Goal: Task Accomplishment & Management: Complete application form

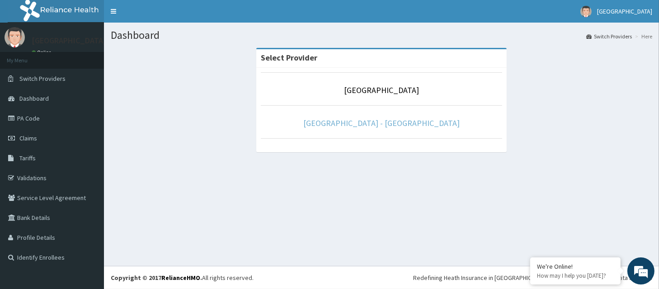
click at [427, 124] on link "Cypress Eye Centre - Maitama" at bounding box center [381, 123] width 156 height 10
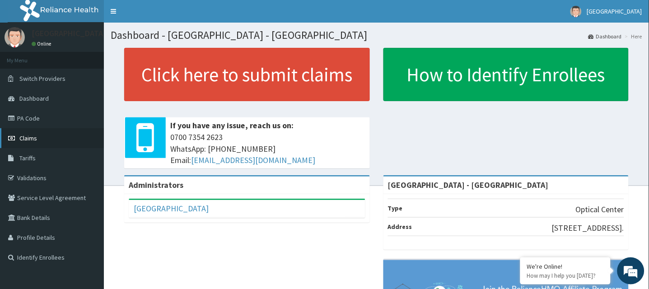
click at [34, 136] on span "Claims" at bounding box center [28, 138] width 18 height 8
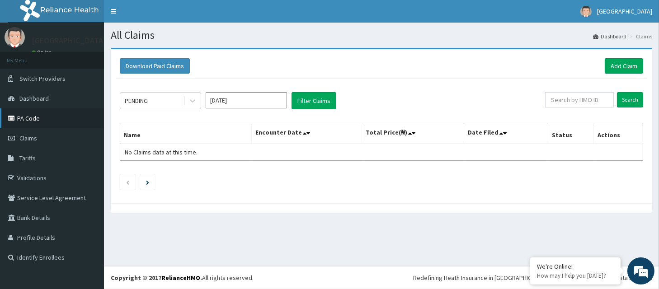
click at [53, 122] on link "PA Code" at bounding box center [52, 118] width 104 height 20
click at [34, 122] on link "PA Code" at bounding box center [52, 118] width 104 height 20
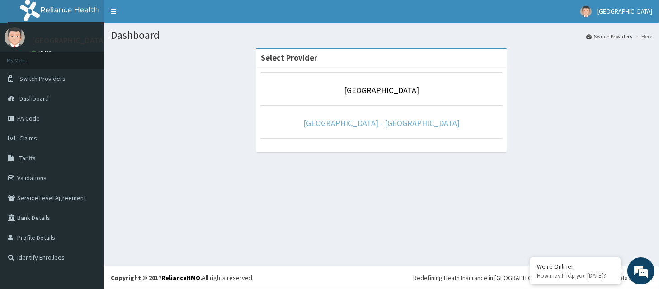
click at [338, 120] on link "Cypress Eye Centre - Maitama" at bounding box center [381, 123] width 156 height 10
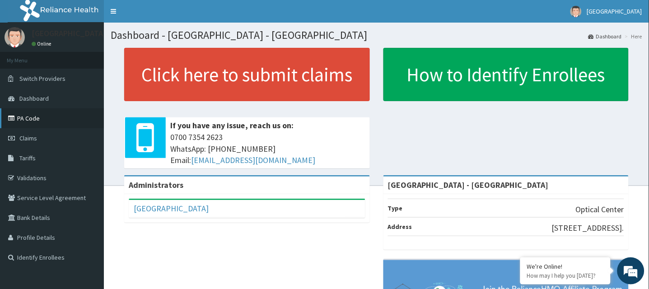
click at [30, 117] on link "PA Code" at bounding box center [52, 118] width 104 height 20
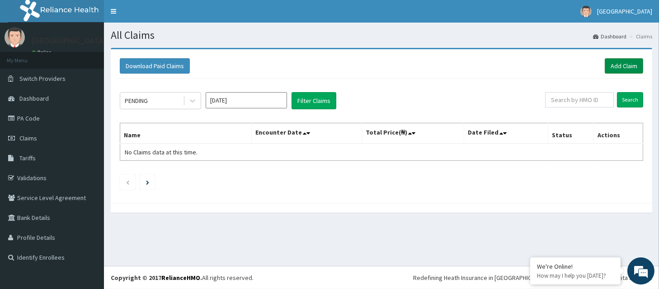
click at [627, 67] on link "Add Claim" at bounding box center [624, 65] width 38 height 15
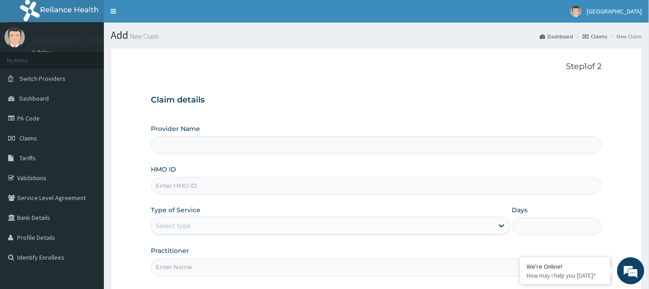
type input "Cypress Eye Centre - Maitama"
click at [195, 187] on input "HMO ID" at bounding box center [376, 186] width 451 height 18
type input "GBI/10014/A"
click at [205, 227] on div "Select type" at bounding box center [322, 226] width 342 height 14
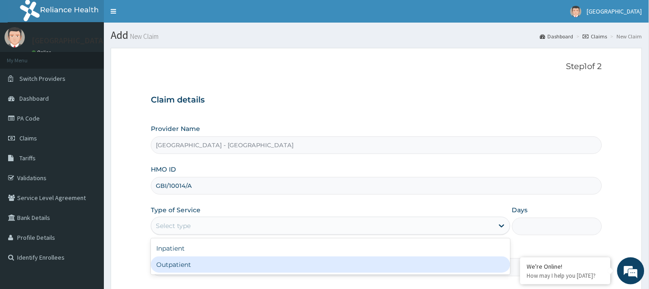
click at [220, 269] on div "Outpatient" at bounding box center [331, 265] width 360 height 16
type input "1"
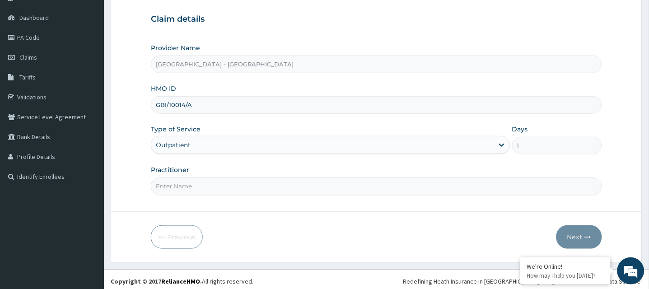
scroll to position [84, 0]
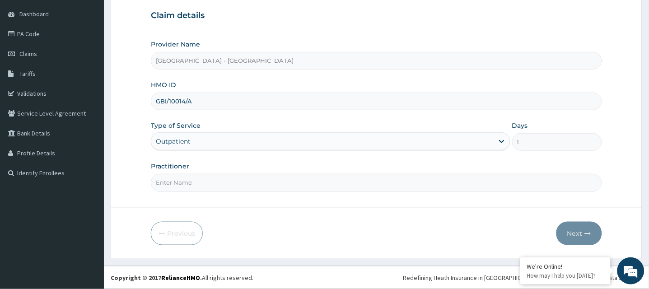
click at [260, 183] on input "Practitioner" at bounding box center [376, 183] width 451 height 18
click at [188, 178] on input "Practitioner" at bounding box center [376, 183] width 451 height 18
click at [190, 179] on input "Practitioner" at bounding box center [376, 183] width 451 height 18
click at [256, 187] on input "DR PRECIOUS OKAA-OZUO" at bounding box center [376, 183] width 451 height 18
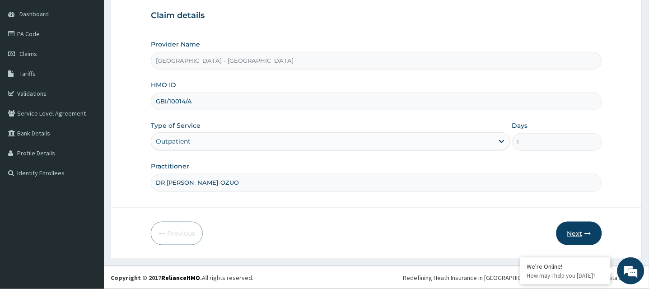
type input "DR PRECIOUS OKAA-OZUO"
click at [581, 229] on button "Next" at bounding box center [580, 233] width 46 height 23
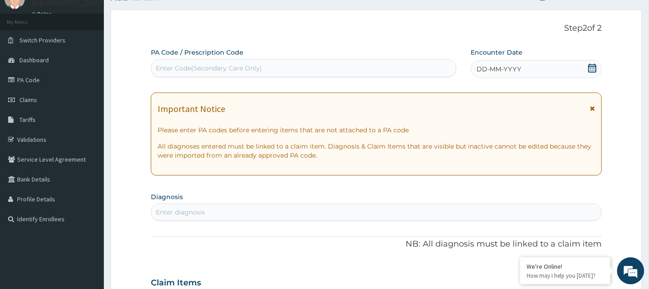
scroll to position [31, 0]
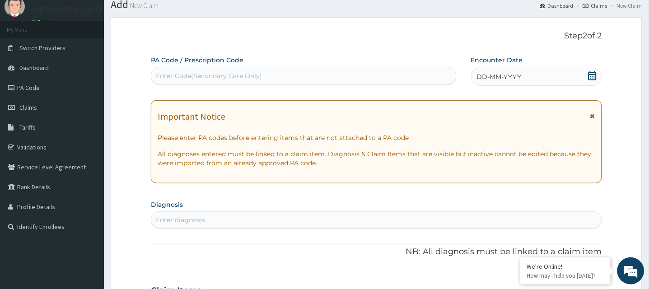
click at [275, 75] on div "Enter Code(Secondary Care Only)" at bounding box center [303, 76] width 305 height 14
paste input "PA/D40373"
type input "PA/D40373"
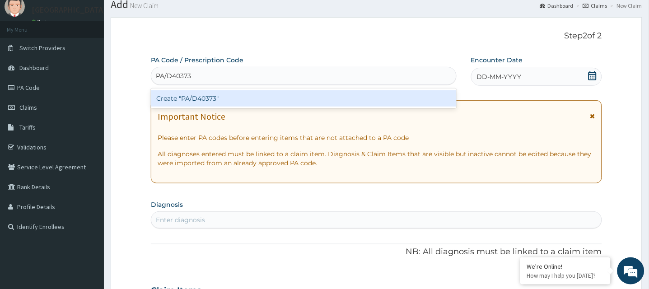
click at [273, 94] on div "Create "PA/D40373"" at bounding box center [304, 98] width 306 height 16
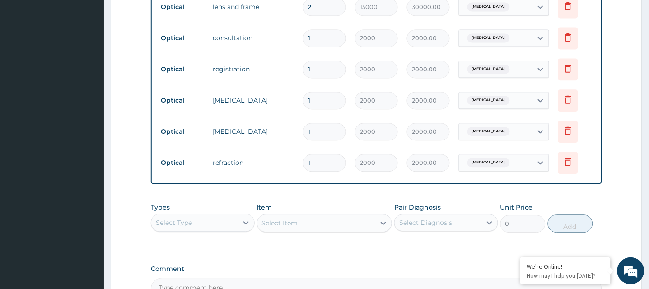
scroll to position [466, 0]
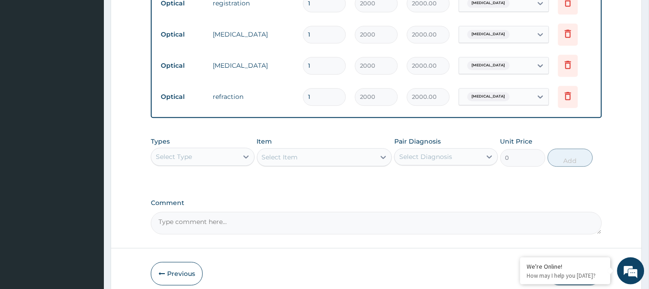
click at [188, 161] on div "Select Type" at bounding box center [174, 156] width 36 height 9
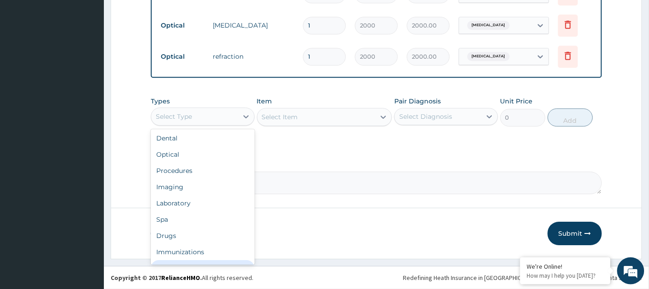
scroll to position [0, 0]
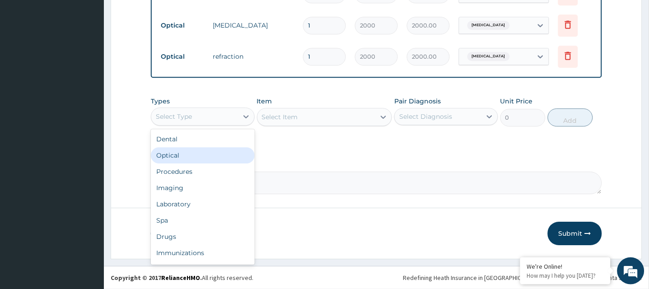
click at [195, 155] on div "Optical" at bounding box center [203, 155] width 104 height 16
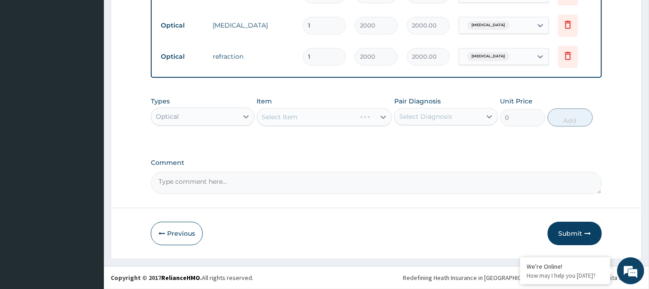
click at [320, 113] on div "Select Item" at bounding box center [325, 117] width 136 height 18
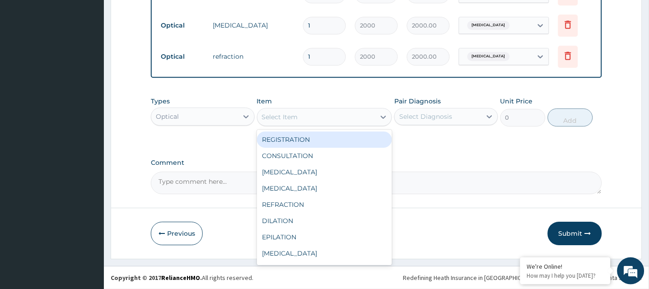
click at [320, 113] on div "Select Item" at bounding box center [317, 117] width 118 height 14
type input "LENS"
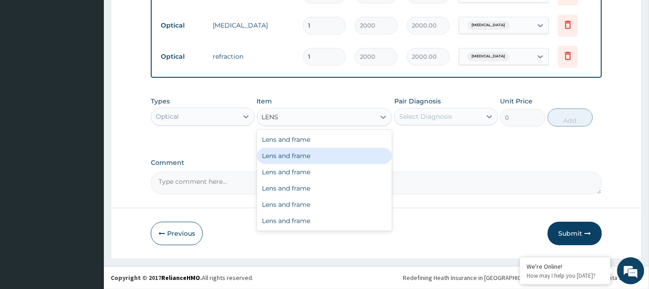
click at [314, 161] on div "Lens and frame" at bounding box center [325, 156] width 136 height 16
type input "10000"
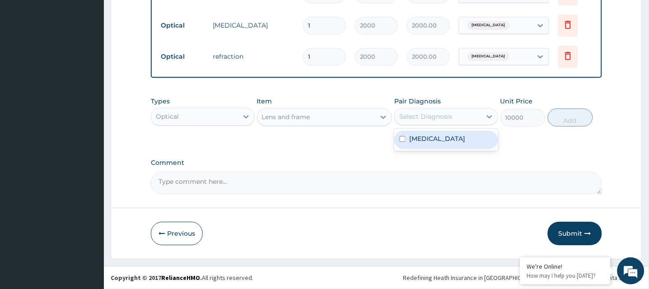
click at [433, 114] on div "Select Diagnosis" at bounding box center [425, 116] width 53 height 9
click at [430, 140] on label "Hypermetropia" at bounding box center [437, 138] width 56 height 9
checkbox input "true"
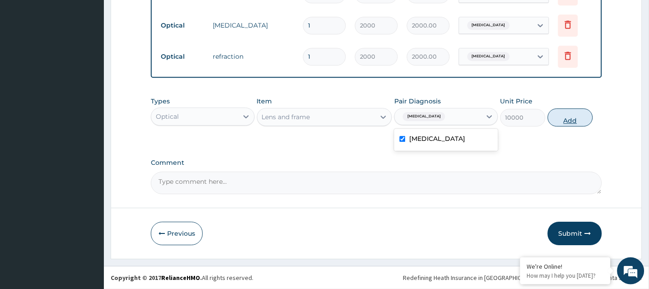
click at [574, 115] on button "Add" at bounding box center [570, 117] width 45 height 18
type input "0"
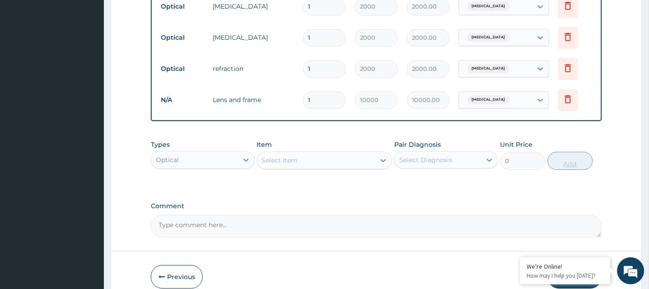
scroll to position [506, 0]
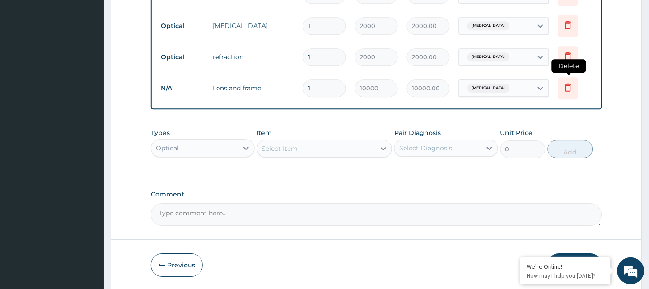
click at [567, 89] on icon at bounding box center [568, 87] width 11 height 11
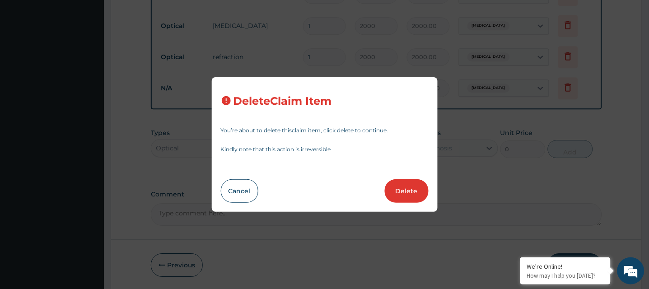
click at [485, 156] on div "Delete Claim Item You’re about to delete this claim item , click delete to cont…" at bounding box center [324, 144] width 649 height 289
click at [415, 194] on button "Delete" at bounding box center [407, 190] width 44 height 23
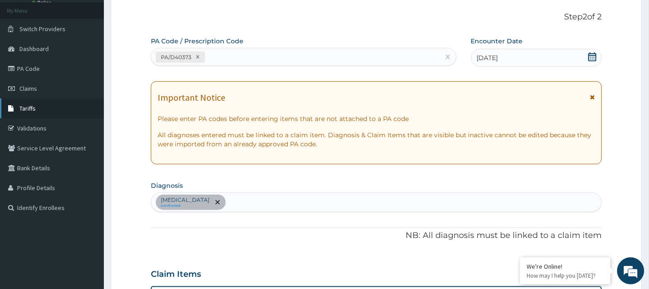
scroll to position [49, 0]
click at [27, 70] on link "PA Code" at bounding box center [52, 69] width 104 height 20
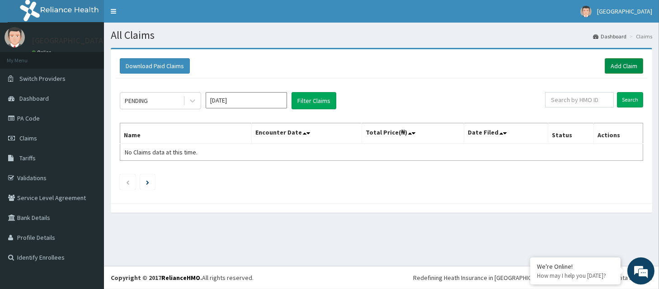
click at [620, 62] on link "Add Claim" at bounding box center [624, 65] width 38 height 15
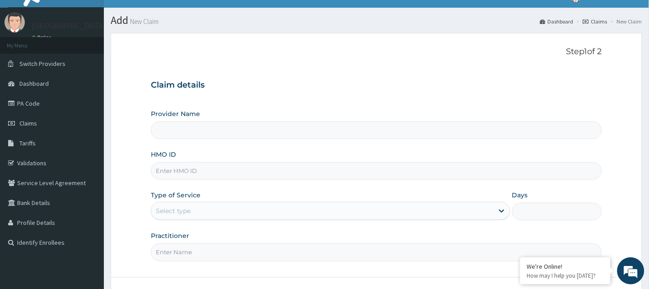
scroll to position [18, 0]
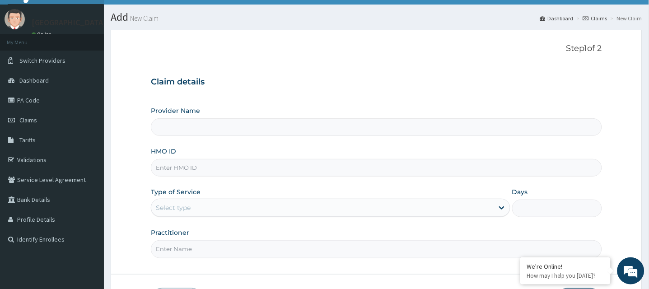
click at [210, 168] on input "HMO ID" at bounding box center [376, 168] width 451 height 18
type input "Cypress Eye Centre - Maitama"
type input "GBI/10014/A"
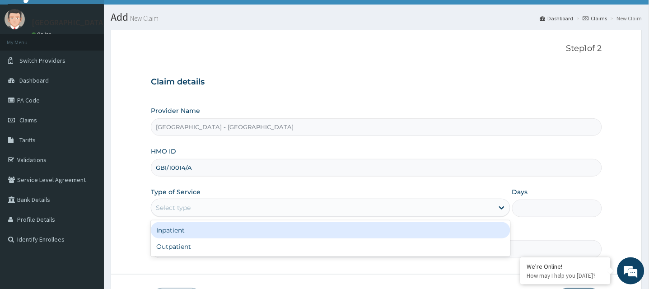
click at [205, 210] on div "Select type" at bounding box center [322, 208] width 342 height 14
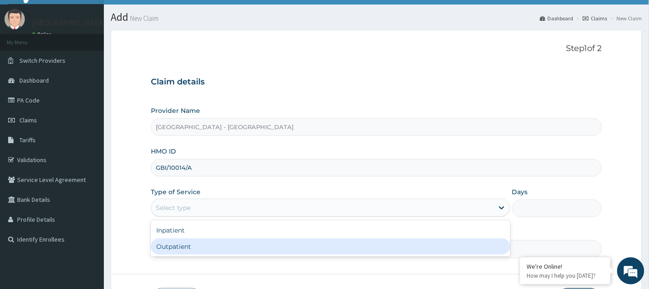
click at [198, 248] on div "Outpatient" at bounding box center [331, 247] width 360 height 16
type input "1"
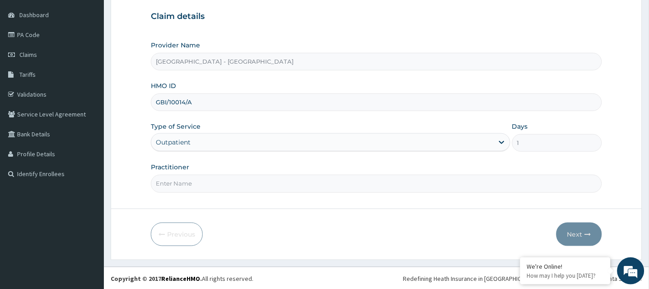
scroll to position [84, 0]
click at [225, 182] on input "Practitioner" at bounding box center [376, 183] width 451 height 18
click at [225, 181] on input "Practitioner" at bounding box center [376, 183] width 451 height 18
type input "DR PRECIOUS OKAA-OZUOA"
click at [583, 231] on button "Next" at bounding box center [580, 233] width 46 height 23
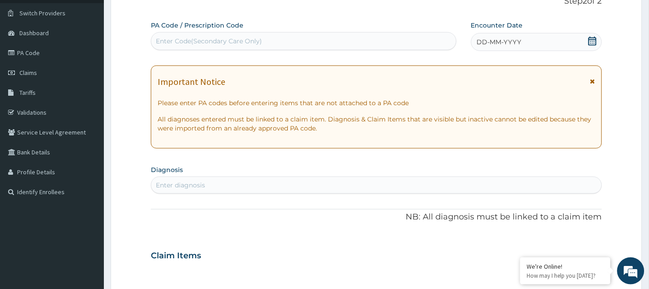
scroll to position [60, 0]
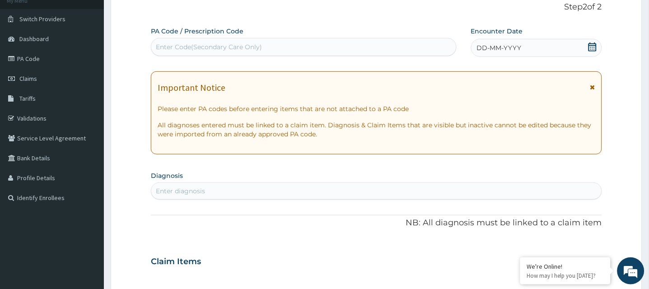
click at [200, 47] on div "Enter Code(Secondary Care Only)" at bounding box center [209, 46] width 106 height 9
paste input "PA/D40373"
type input "PA/D40373"
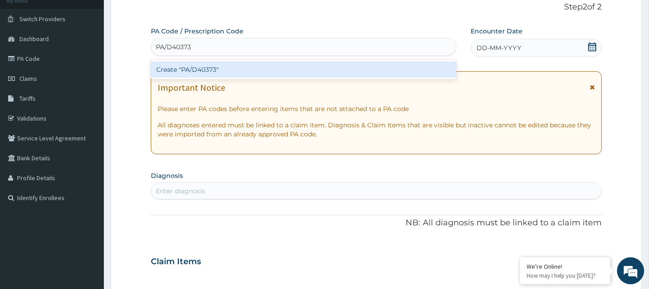
click at [197, 68] on div "Create "PA/D40373"" at bounding box center [304, 69] width 306 height 16
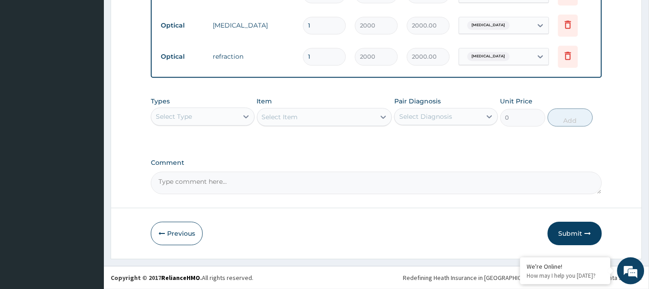
scroll to position [515, 0]
click at [562, 233] on button "Submit" at bounding box center [575, 233] width 54 height 23
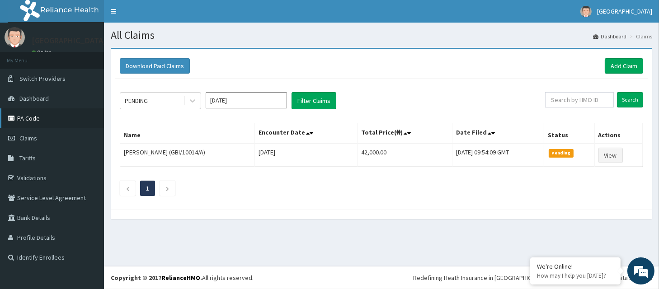
click at [33, 116] on link "PA Code" at bounding box center [52, 118] width 104 height 20
click at [622, 65] on link "Add Claim" at bounding box center [624, 65] width 38 height 15
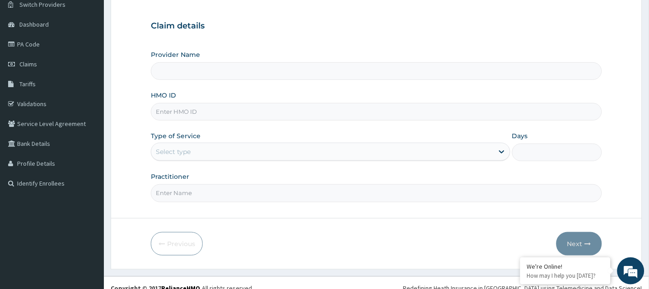
scroll to position [80, 0]
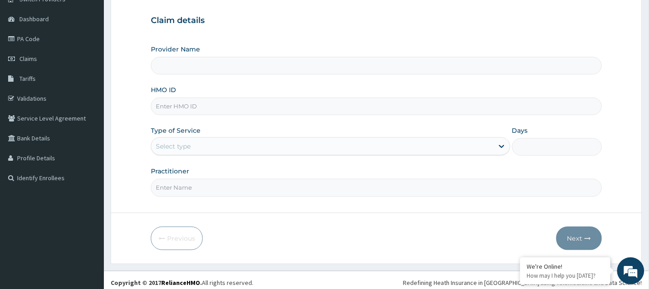
type input "[GEOGRAPHIC_DATA] - [GEOGRAPHIC_DATA]"
click at [198, 111] on input "HMO ID" at bounding box center [376, 107] width 451 height 18
type input "GBI/10240/A"
click at [205, 141] on div "Select type" at bounding box center [322, 146] width 342 height 14
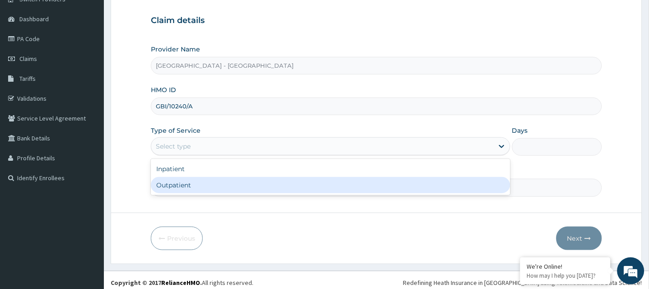
click at [203, 189] on div "Outpatient" at bounding box center [331, 185] width 360 height 16
type input "1"
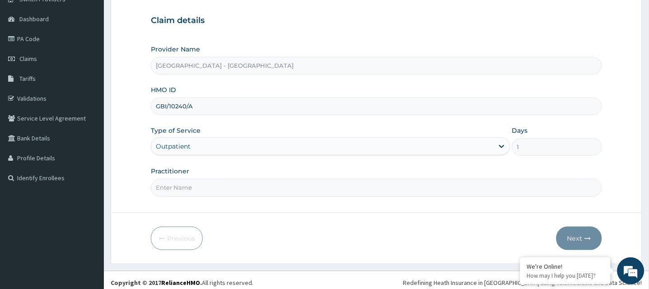
scroll to position [84, 0]
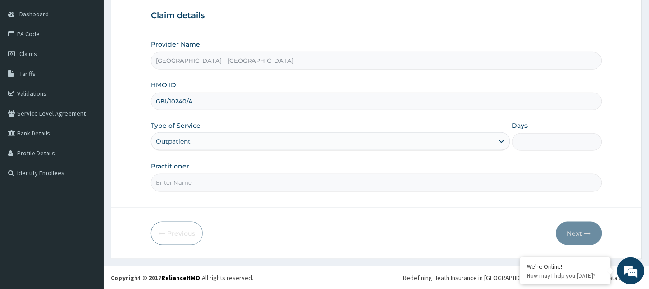
click at [206, 179] on input "Practitioner" at bounding box center [376, 183] width 451 height 18
type input "DR PRECIOUS OKAA-OZUOA"
click at [577, 230] on button "Next" at bounding box center [580, 233] width 46 height 23
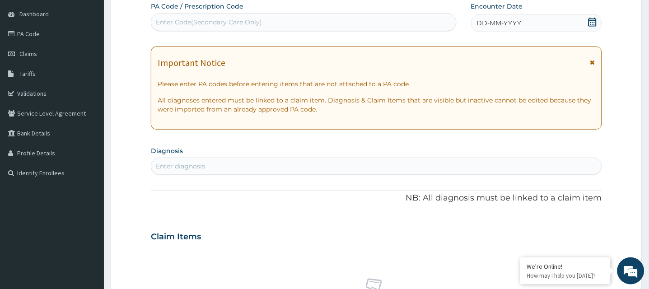
scroll to position [0, 0]
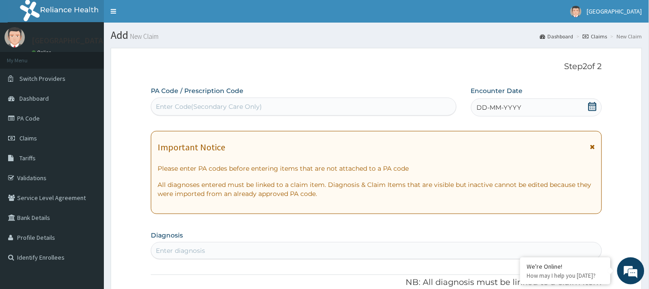
click at [226, 101] on div "Enter Code(Secondary Care Only)" at bounding box center [303, 106] width 305 height 14
paste input "PA/528202"
type input "PA/528202"
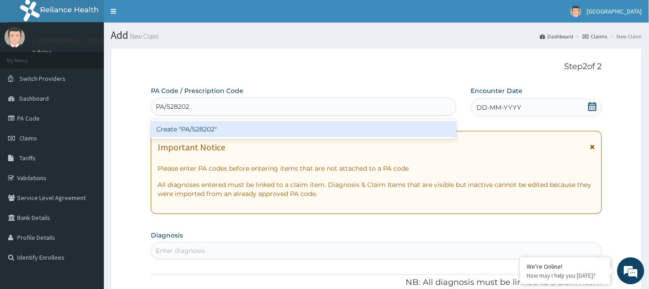
click at [221, 130] on div "Create "PA/528202"" at bounding box center [304, 129] width 306 height 16
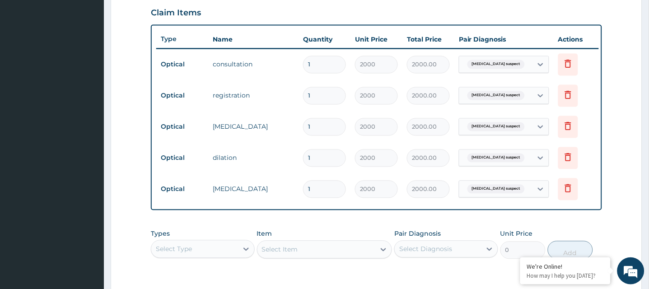
scroll to position [311, 0]
drag, startPoint x: 241, startPoint y: 160, endPoint x: 131, endPoint y: 146, distance: 110.2
click at [131, 146] on form "Step 2 of 2 PA Code / Prescription Code PA/528202 Encounter Date 12-09-2025 Imp…" at bounding box center [377, 64] width 532 height 655
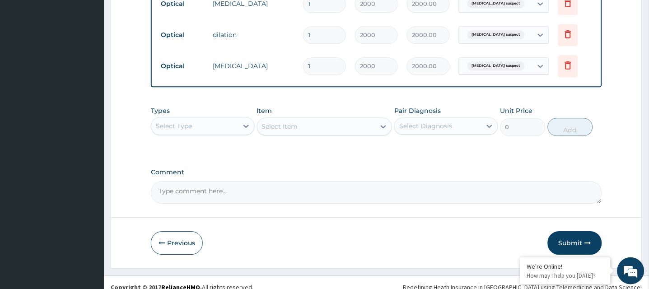
scroll to position [440, 0]
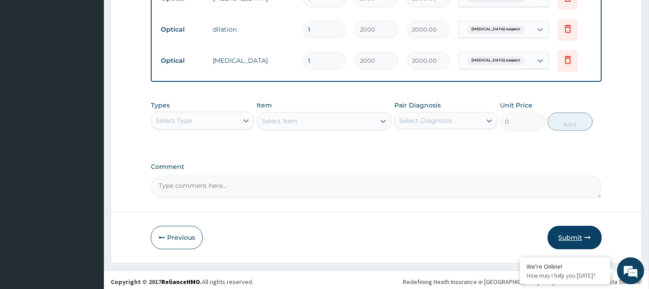
click at [568, 242] on button "Submit" at bounding box center [575, 237] width 54 height 23
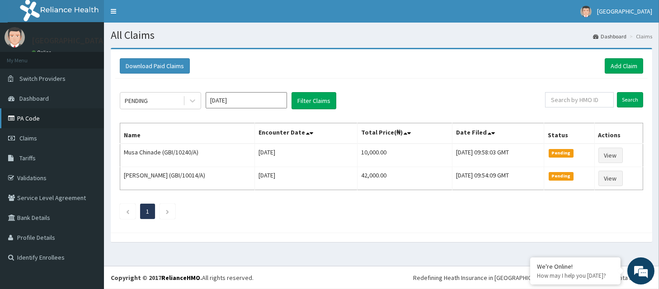
click at [49, 119] on link "PA Code" at bounding box center [52, 118] width 104 height 20
click at [622, 66] on link "Add Claim" at bounding box center [624, 65] width 38 height 15
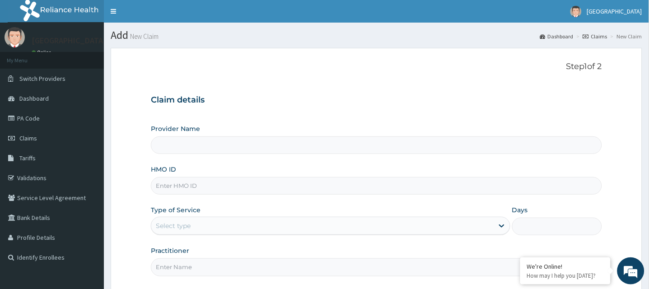
type input "[GEOGRAPHIC_DATA] - [GEOGRAPHIC_DATA]"
click at [277, 187] on input "HMO ID" at bounding box center [376, 186] width 451 height 18
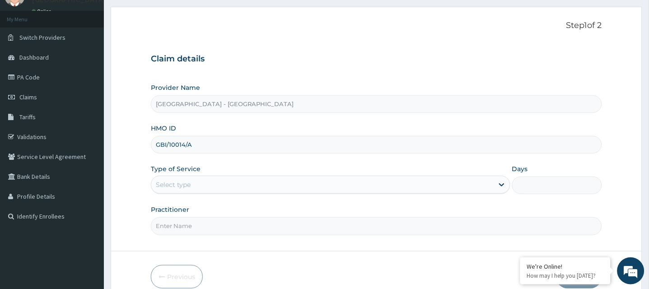
scroll to position [66, 0]
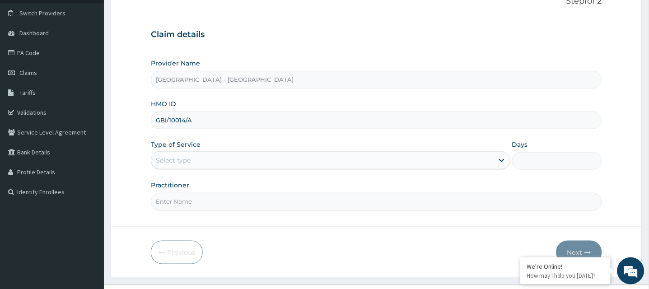
type input "GBI/10014/A"
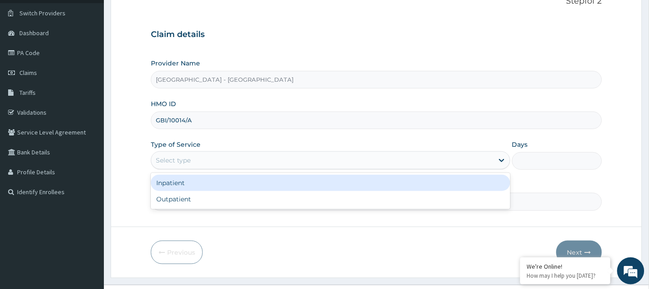
click at [229, 157] on div "Select type" at bounding box center [322, 160] width 342 height 14
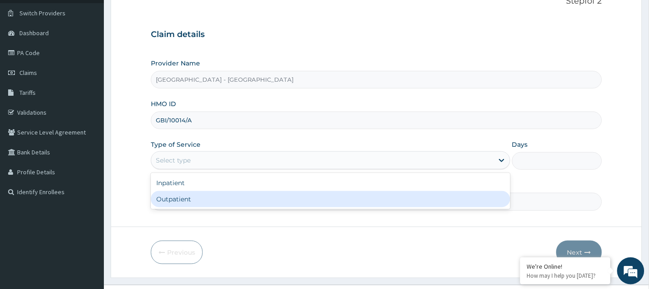
click at [219, 198] on div "Outpatient" at bounding box center [331, 199] width 360 height 16
type input "1"
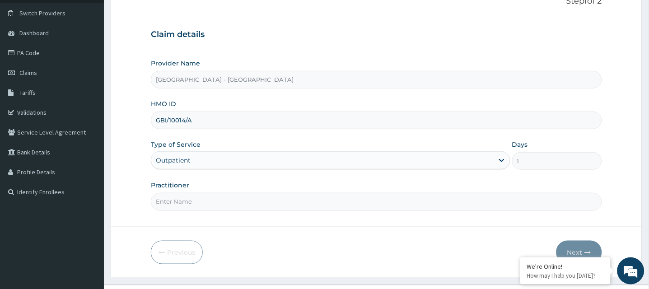
click at [217, 204] on input "Practitioner" at bounding box center [376, 202] width 451 height 18
type input "DR PRECIOUS OKAA-OZUOA"
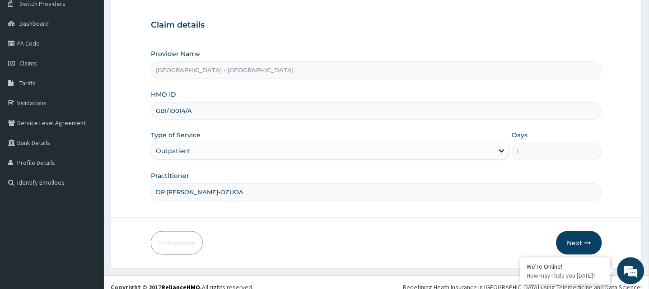
scroll to position [84, 0]
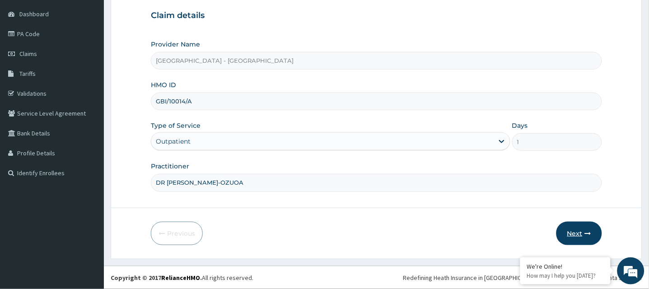
click at [572, 225] on button "Next" at bounding box center [580, 233] width 46 height 23
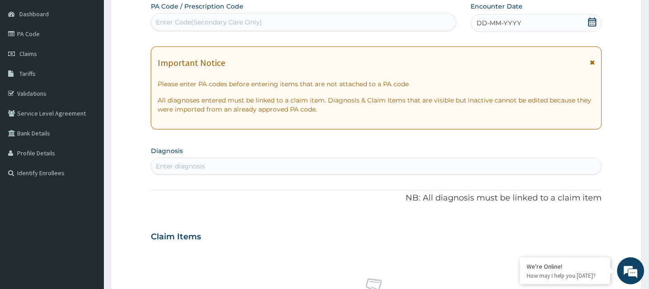
click at [197, 16] on div "Enter Code(Secondary Care Only)" at bounding box center [303, 22] width 305 height 14
paste input "PA/5319ED"
type input "PA/5319ED"
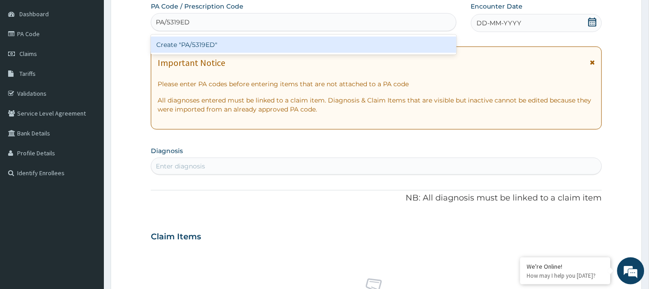
click at [198, 48] on div "Create "PA/5319ED"" at bounding box center [304, 45] width 306 height 16
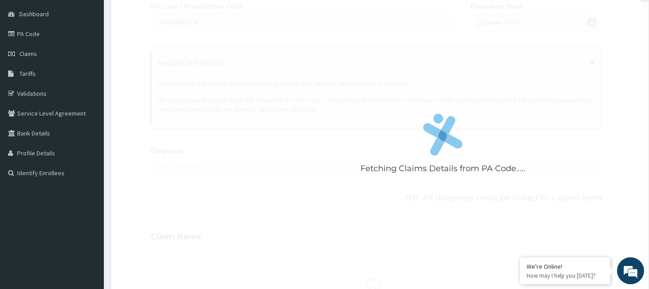
click at [198, 48] on div "Fetching Claims Details from PA Code....." at bounding box center [443, 146] width 584 height 289
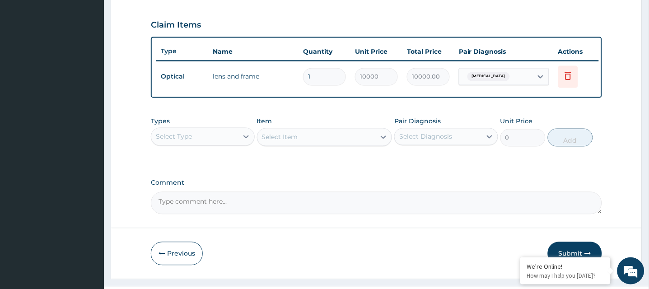
scroll to position [328, 0]
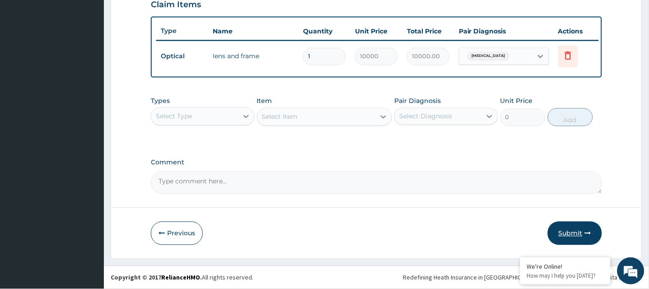
click at [572, 232] on button "Submit" at bounding box center [575, 233] width 54 height 23
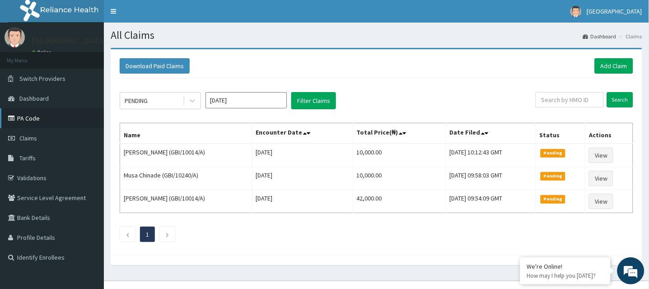
click at [36, 117] on link "PA Code" at bounding box center [52, 118] width 104 height 20
